Goal: Transaction & Acquisition: Purchase product/service

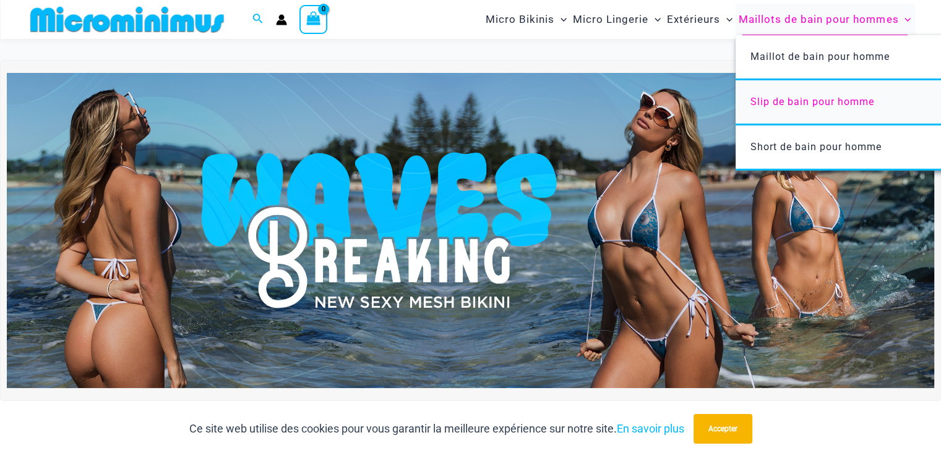
scroll to position [236, 0]
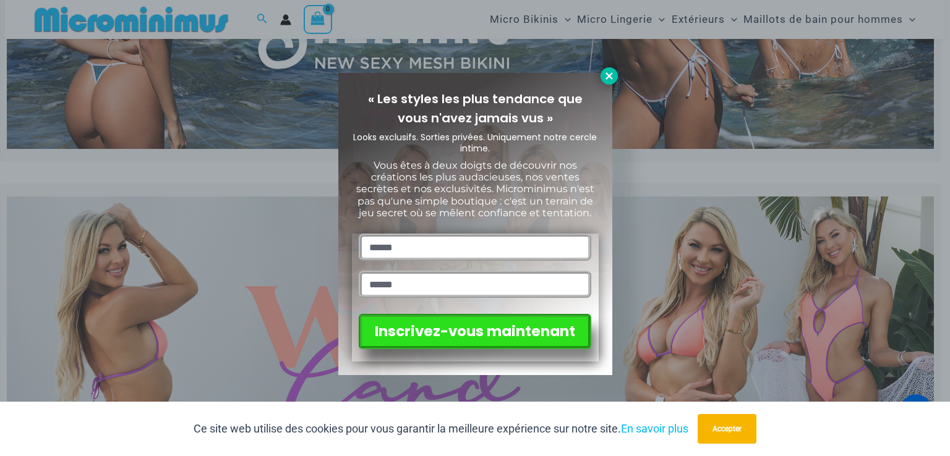
click at [601, 74] on button at bounding box center [609, 75] width 17 height 17
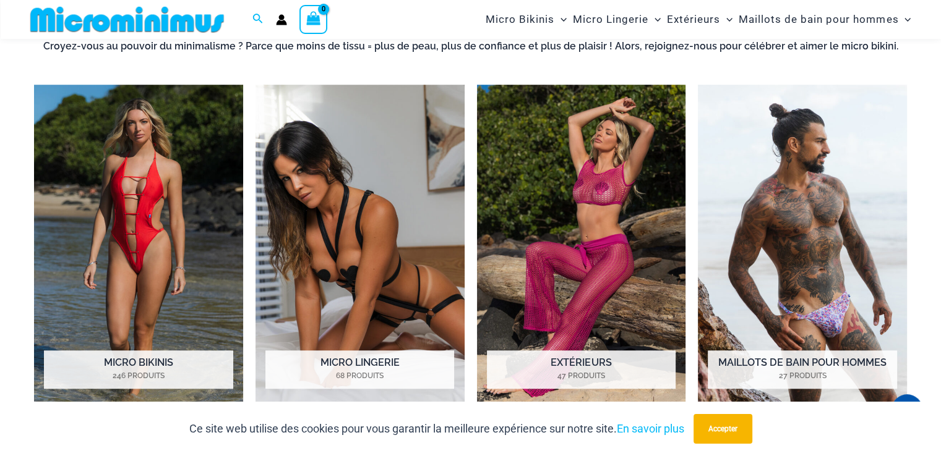
scroll to position [917, 0]
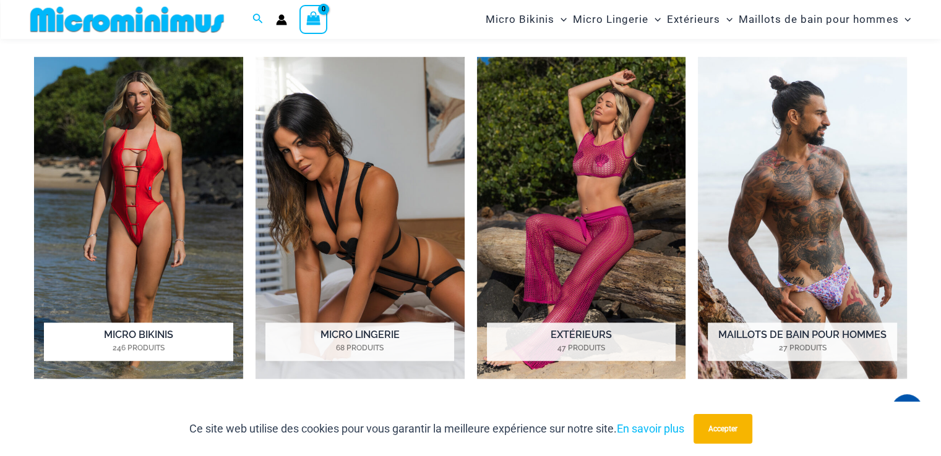
click at [121, 154] on img "Visitez la catégorie de produits Micro Bikinis" at bounding box center [138, 218] width 209 height 322
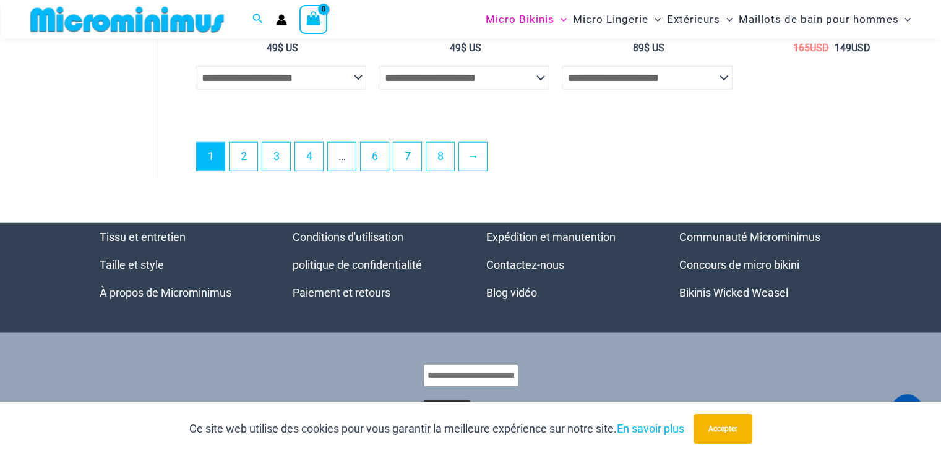
scroll to position [3329, 0]
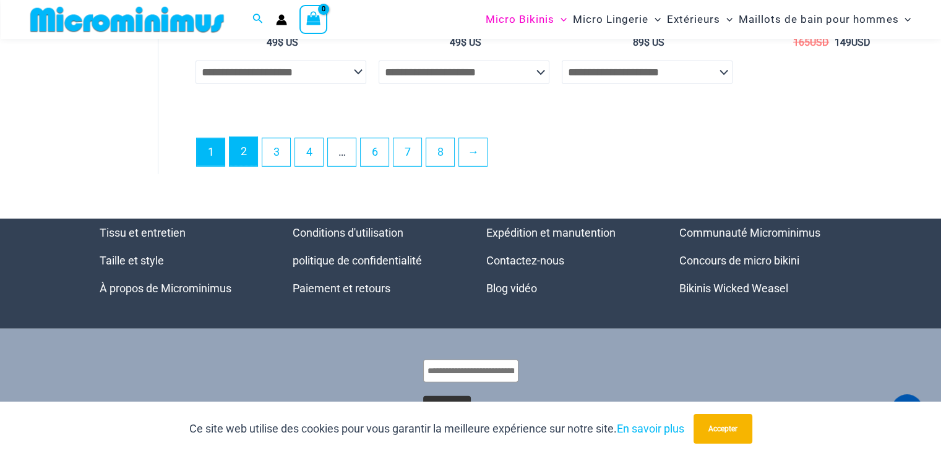
click at [235, 137] on link "2" at bounding box center [243, 151] width 28 height 29
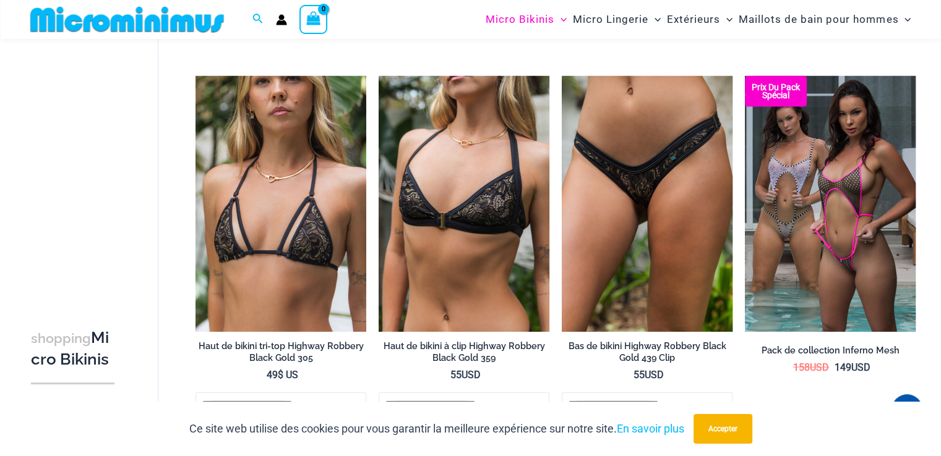
scroll to position [2699, 0]
